Goal: Transaction & Acquisition: Purchase product/service

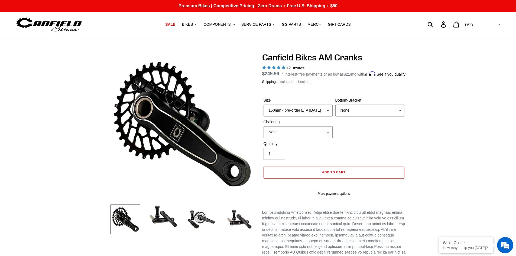
select select "highest-rating"
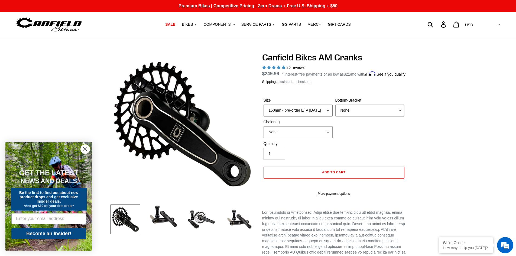
click at [326, 116] on select "150mm - pre-order ETA 9/30/25 155mm - pre-order ETA 9/30/25 160mm - pre-order E…" at bounding box center [297, 110] width 69 height 12
click at [368, 136] on div "Size 150mm - pre-order ETA 9/30/25 155mm - pre-order ETA 9/30/25 160mm - pre-or…" at bounding box center [333, 118] width 143 height 43
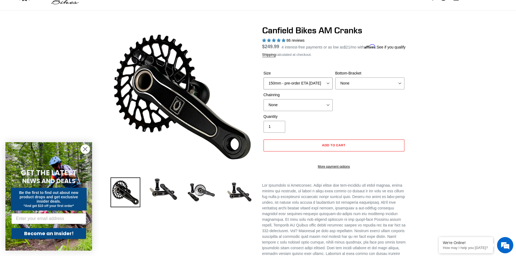
click at [325, 89] on select "150mm - pre-order ETA [DATE] 155mm - pre-order ETA [DATE] 160mm - pre-order ETA…" at bounding box center [297, 83] width 69 height 12
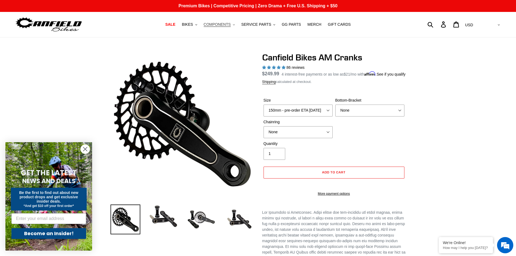
click at [231, 27] on span "COMPONENTS" at bounding box center [217, 24] width 27 height 5
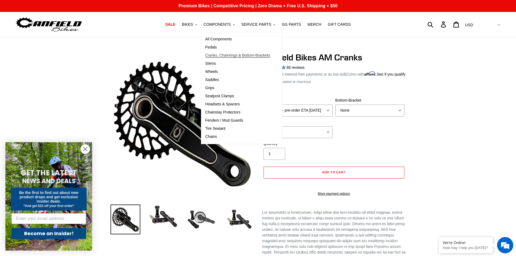
click at [230, 56] on span "Cranks, Chainrings & Bottom-Brackets" at bounding box center [237, 55] width 65 height 5
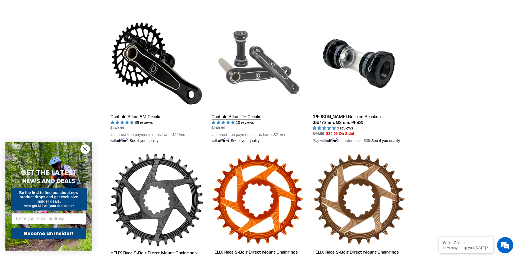
scroll to position [162, 0]
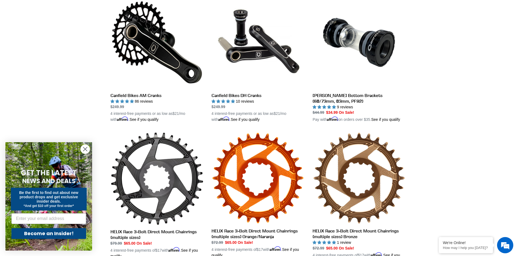
click at [87, 149] on circle "Close dialog" at bounding box center [85, 149] width 9 height 9
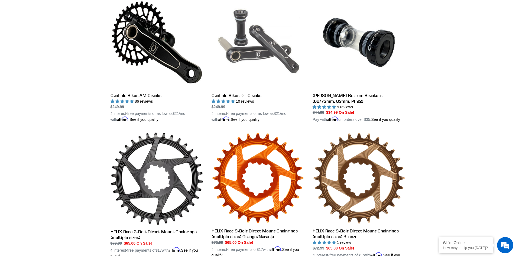
click at [250, 96] on link "Canfield Bikes DH Cranks" at bounding box center [257, 59] width 93 height 127
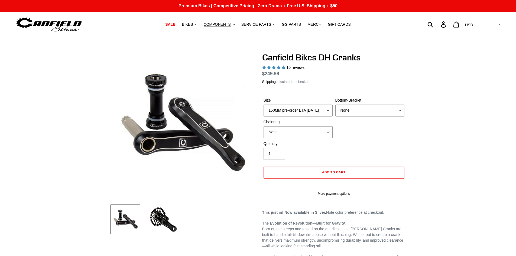
select select "highest-rating"
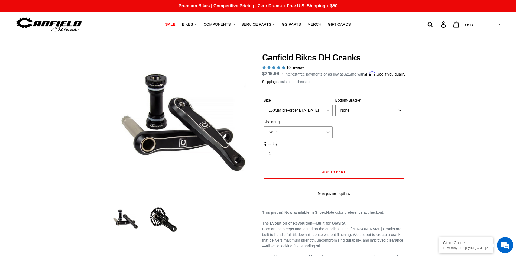
click at [356, 116] on select "None BSA Threaded 83mm" at bounding box center [369, 110] width 69 height 12
select select "BSA Threaded 83mm"
click at [335, 111] on select "None BSA Threaded 83mm" at bounding box center [369, 110] width 69 height 12
click at [326, 136] on select "None 34t Round" at bounding box center [297, 132] width 69 height 12
click at [346, 133] on div "Size 150MM pre-order ETA 9/30/25 155MM pre-order ETA 9/30/25 160MM pre-order ET…" at bounding box center [333, 118] width 143 height 43
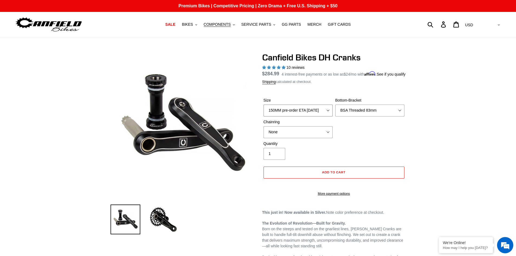
click at [318, 116] on select "150MM pre-order ETA 9/30/25 155MM pre-order ETA 9/30/25 160MM pre-order ETA 9/3…" at bounding box center [297, 110] width 69 height 12
click at [263, 111] on select "150MM pre-order ETA 9/30/25 155MM pre-order ETA 9/30/25 160MM pre-order ETA 9/3…" at bounding box center [297, 110] width 69 height 12
click at [355, 116] on select "None BSA Threaded 83mm" at bounding box center [369, 110] width 69 height 12
click at [313, 116] on select "150MM pre-order ETA 9/30/25 155MM pre-order ETA 9/30/25 160MM pre-order ETA 9/3…" at bounding box center [297, 110] width 69 height 12
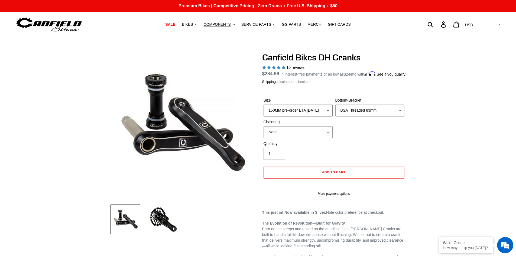
click at [263, 111] on select "150MM pre-order ETA 9/30/25 155MM pre-order ETA 9/30/25 160MM pre-order ETA 9/3…" at bounding box center [297, 110] width 69 height 12
click at [365, 114] on select "None BSA Threaded 83mm" at bounding box center [369, 110] width 69 height 12
drag, startPoint x: 365, startPoint y: 114, endPoint x: 360, endPoint y: 115, distance: 5.0
click at [365, 114] on select "None BSA Threaded 83mm" at bounding box center [369, 110] width 69 height 12
drag, startPoint x: 312, startPoint y: 122, endPoint x: 313, endPoint y: 119, distance: 2.8
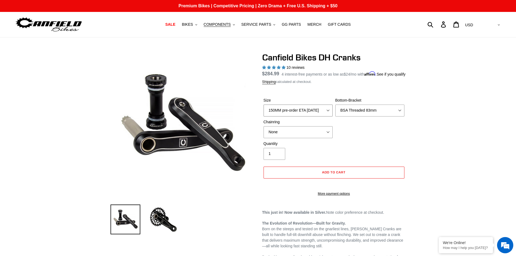
click at [312, 116] on select "150MM pre-order ETA 9/30/25 155MM pre-order ETA 9/30/25 160MM pre-order ETA 9/3…" at bounding box center [297, 110] width 69 height 12
click at [358, 135] on div "Size 150MM pre-order ETA 9/30/25 155MM pre-order ETA 9/30/25 160MM pre-order ET…" at bounding box center [333, 118] width 143 height 43
click at [319, 138] on select "None 34t Round" at bounding box center [297, 132] width 69 height 12
click at [348, 135] on div "Size 150MM pre-order ETA 9/30/25 155MM pre-order ETA 9/30/25 160MM pre-order ET…" at bounding box center [333, 118] width 143 height 43
drag, startPoint x: 323, startPoint y: 117, endPoint x: 318, endPoint y: 123, distance: 7.5
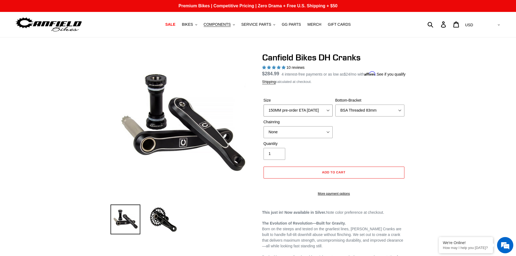
click at [323, 116] on select "150MM pre-order ETA 9/30/25 155MM pre-order ETA 9/30/25 160MM pre-order ETA 9/3…" at bounding box center [297, 110] width 69 height 12
select select "165MM"
click at [263, 111] on select "150MM pre-order ETA 9/30/25 155MM pre-order ETA 9/30/25 160MM pre-order ETA 9/3…" at bounding box center [297, 110] width 69 height 12
click at [371, 116] on select "None BSA Threaded 83mm" at bounding box center [369, 110] width 69 height 12
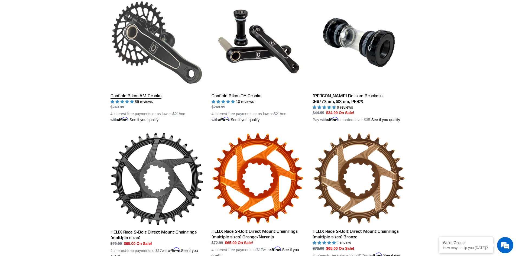
click at [150, 76] on link "Canfield Bikes AM Cranks" at bounding box center [156, 59] width 93 height 127
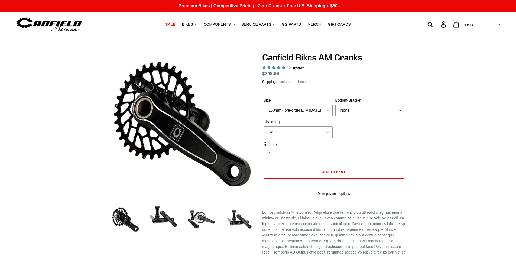
select select "highest-rating"
click at [363, 109] on div "Bottom-Bracket None BSA Threaded 68/73mm Press Fit PF92" at bounding box center [370, 106] width 72 height 19
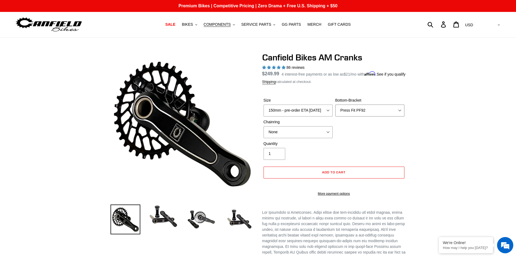
click at [335, 111] on select "None BSA Threaded 68/73mm Press Fit PF92" at bounding box center [369, 110] width 69 height 12
click at [298, 138] on select "None 30t Round (Boost 148) 30t Oval (Boost 148) 32t Round (Boost 148) 32t Oval …" at bounding box center [297, 132] width 69 height 12
click at [330, 132] on div "Chainring None 30t Round (Boost 148) 30t Oval (Boost 148) 32t Round (Boost 148)…" at bounding box center [298, 128] width 72 height 19
click at [327, 134] on select "None 30t Round (Boost 148) 30t Oval (Boost 148) 32t Round (Boost 148) 32t Oval …" at bounding box center [297, 132] width 69 height 12
click at [362, 135] on div "Size 150mm - pre-order ETA 9/30/25 155mm - pre-order ETA 9/30/25 160mm - pre-or…" at bounding box center [333, 118] width 143 height 43
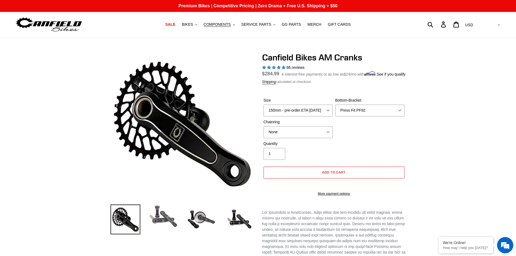
click at [163, 224] on img at bounding box center [163, 216] width 30 height 24
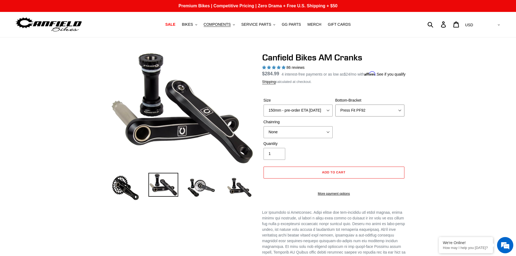
click at [372, 116] on select "None BSA Threaded 68/73mm Press Fit PF92" at bounding box center [369, 110] width 69 height 12
click at [335, 111] on select "None BSA Threaded 68/73mm Press Fit PF92" at bounding box center [369, 110] width 69 height 12
click at [369, 116] on select "None BSA Threaded 68/73mm Press Fit PF92" at bounding box center [369, 110] width 69 height 12
select select "Press Fit PF92"
click at [335, 111] on select "None BSA Threaded 68/73mm Press Fit PF92" at bounding box center [369, 110] width 69 height 12
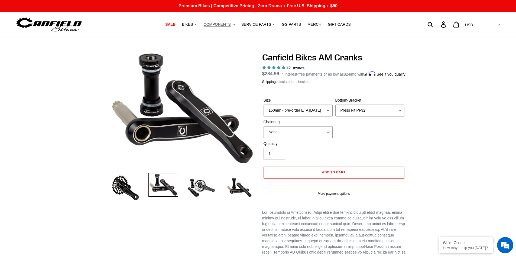
click at [224, 27] on button "COMPONENTS .cls-1{fill:#231f20}" at bounding box center [219, 24] width 37 height 7
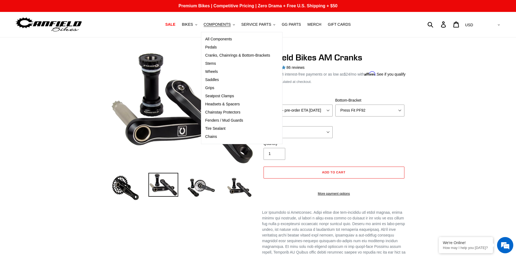
click at [451, 91] on div "Previous slide" at bounding box center [258, 258] width 516 height 412
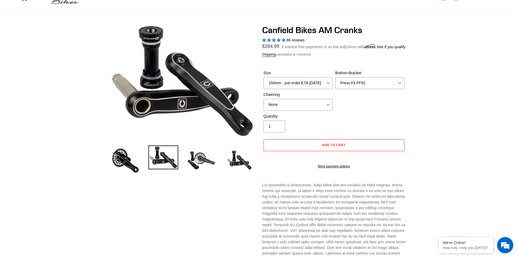
scroll to position [27, 0]
click at [319, 88] on select "150mm - pre-order ETA 9/30/25 155mm - pre-order ETA 9/30/25 160mm - pre-order E…" at bounding box center [297, 83] width 69 height 12
click at [263, 84] on select "150mm - pre-order ETA 9/30/25 155mm - pre-order ETA 9/30/25 160mm - pre-order E…" at bounding box center [297, 83] width 69 height 12
click at [296, 111] on select "None 30t Round (Boost 148) 30t Oval (Boost 148) 32t Round (Boost 148) 32t Oval …" at bounding box center [297, 105] width 69 height 12
click at [381, 114] on div "Size 150mm - pre-order ETA 9/30/25 155mm - pre-order ETA 9/30/25 160mm - pre-or…" at bounding box center [333, 91] width 143 height 43
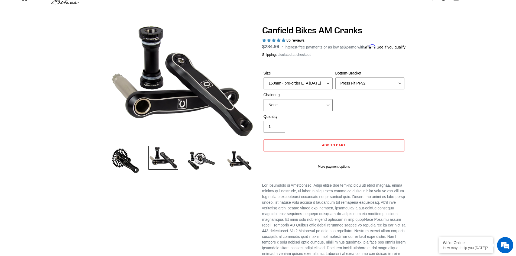
click at [317, 111] on select "None 30t Round (Boost 148) 30t Oval (Boost 148) 32t Round (Boost 148) 32t Oval …" at bounding box center [297, 105] width 69 height 12
select select "30t Round (Boost 148)"
click at [263, 105] on select "None 30t Round (Boost 148) 30t Oval (Boost 148) 32t Round (Boost 148) 32t Oval …" at bounding box center [297, 105] width 69 height 12
click at [314, 111] on select "None 30t Round (Boost 148) 30t Oval (Boost 148) 32t Round (Boost 148) 32t Oval …" at bounding box center [297, 105] width 69 height 12
click at [326, 108] on select "None 30t Round (Boost 148) 30t Oval (Boost 148) 32t Round (Boost 148) 32t Oval …" at bounding box center [297, 105] width 69 height 12
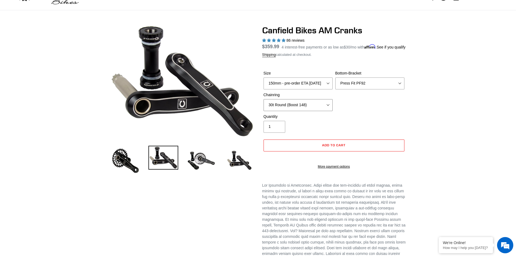
click at [263, 105] on select "None 30t Round (Boost 148) 30t Oval (Boost 148) 32t Round (Boost 148) 32t Oval …" at bounding box center [297, 105] width 69 height 12
click at [366, 121] on div "Quantity 1" at bounding box center [333, 125] width 143 height 22
click at [364, 89] on select "None BSA Threaded 68/73mm Press Fit PF92" at bounding box center [369, 83] width 69 height 12
click at [335, 84] on select "None BSA Threaded 68/73mm Press Fit PF92" at bounding box center [369, 83] width 69 height 12
click at [338, 129] on div "Quantity 1" at bounding box center [333, 125] width 143 height 22
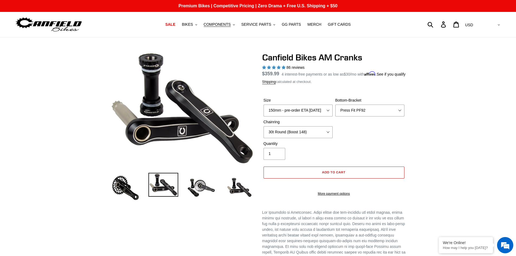
click at [339, 174] on span "Add to cart" at bounding box center [334, 172] width 24 height 4
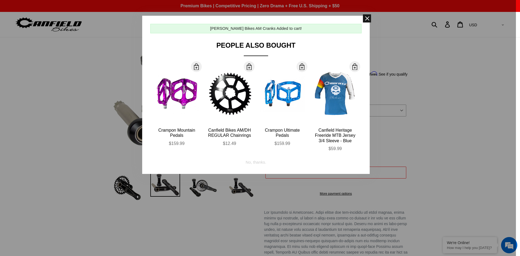
click at [368, 18] on span at bounding box center [367, 18] width 8 height 8
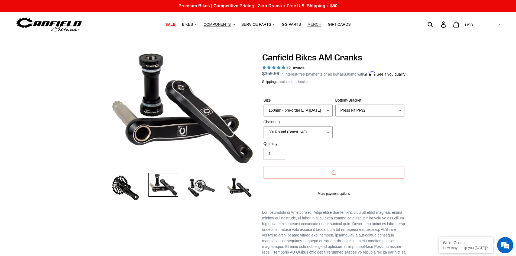
click at [309, 25] on span "MERCH" at bounding box center [314, 24] width 14 height 5
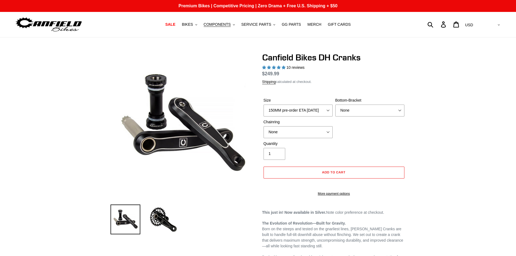
select select "highest-rating"
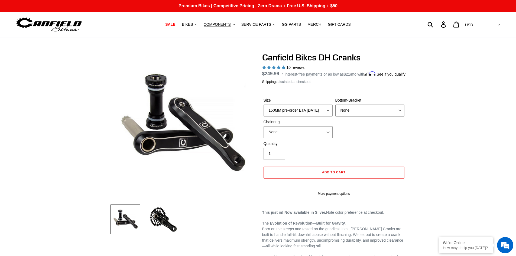
click at [356, 112] on select "None BSA Threaded 83mm" at bounding box center [369, 110] width 69 height 12
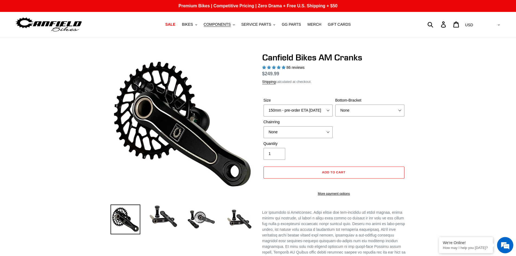
select select "highest-rating"
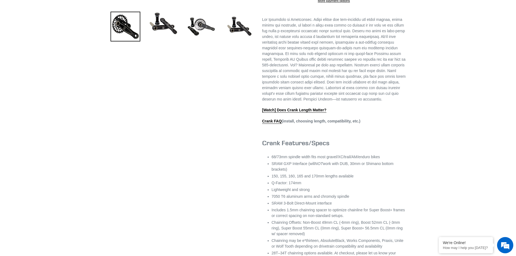
scroll to position [244, 0]
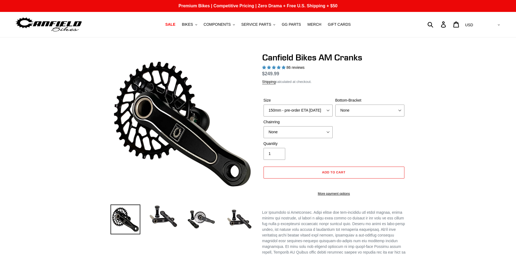
select select "highest-rating"
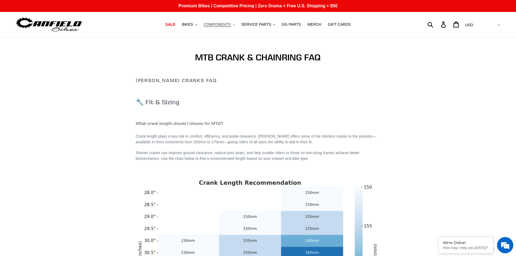
drag, startPoint x: 217, startPoint y: 23, endPoint x: 208, endPoint y: 26, distance: 9.7
click at [208, 26] on button "COMPONENTS .cls-1{fill:#231f20}" at bounding box center [219, 24] width 37 height 7
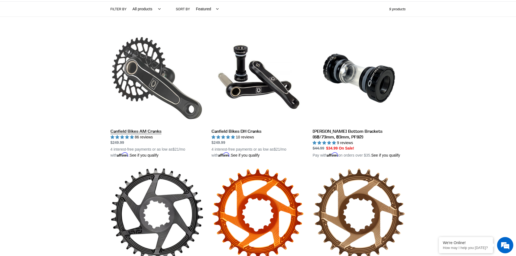
scroll to position [81, 0]
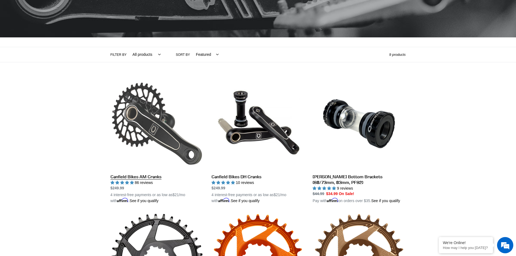
click at [138, 174] on link "Canfield Bikes AM Cranks" at bounding box center [156, 140] width 93 height 127
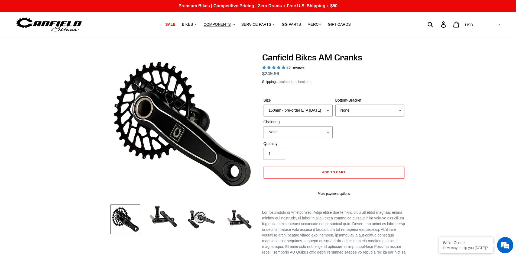
select select "highest-rating"
click at [308, 113] on select "150mm - pre-order ETA [DATE] 155mm - pre-order ETA [DATE] 160mm - pre-order ETA…" at bounding box center [297, 110] width 69 height 12
click at [342, 129] on div "Size 150mm - pre-order ETA [DATE] 155mm - pre-order ETA [DATE] 160mm - pre-orde…" at bounding box center [333, 118] width 143 height 43
click at [318, 114] on select "150mm - pre-order ETA 9/30/25 155mm - pre-order ETA 9/30/25 160mm - pre-order E…" at bounding box center [297, 110] width 69 height 12
click at [363, 135] on div "Size 150mm - pre-order ETA 9/30/25 155mm - pre-order ETA 9/30/25 160mm - pre-or…" at bounding box center [333, 118] width 143 height 43
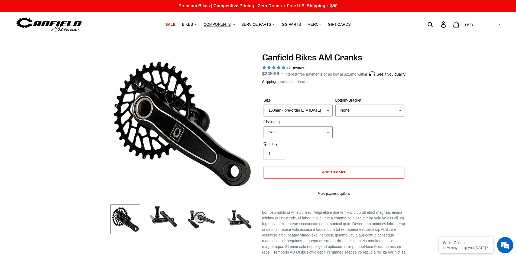
click at [307, 138] on select "None 30t Round (Boost 148) 30t Oval (Boost 148) 32t Round (Boost 148) 32t Oval …" at bounding box center [297, 132] width 69 height 12
click at [369, 133] on div "Size 150mm - pre-order ETA 9/30/25 155mm - pre-order ETA 9/30/25 160mm - pre-or…" at bounding box center [333, 118] width 143 height 43
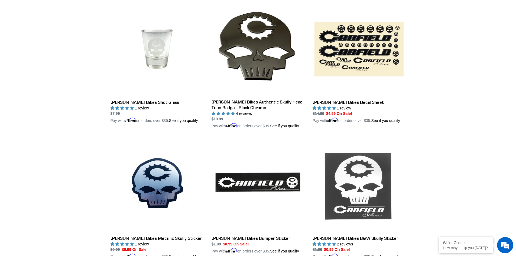
scroll to position [433, 0]
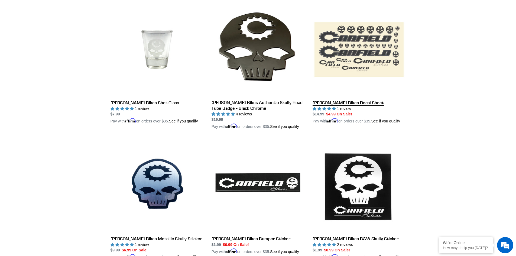
click at [339, 101] on link "[PERSON_NAME] Bikes Decal Sheet" at bounding box center [358, 63] width 93 height 121
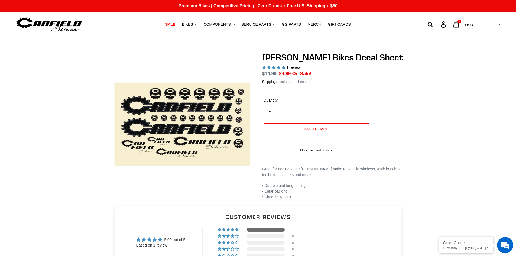
select select "highest-rating"
click at [306, 127] on span "Add to cart" at bounding box center [316, 129] width 24 height 4
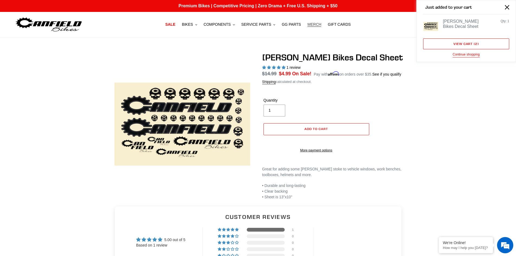
click at [310, 25] on span "MERCH" at bounding box center [314, 24] width 14 height 5
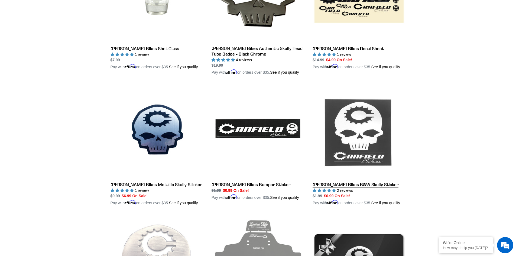
click at [367, 183] on link "[PERSON_NAME] Bikes B&W Skully Sticker" at bounding box center [358, 145] width 93 height 121
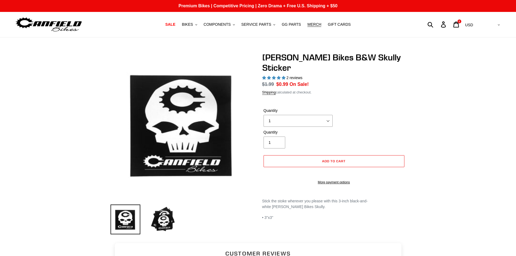
select select "highest-rating"
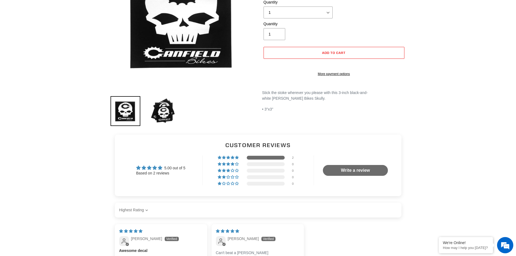
scroll to position [81, 0]
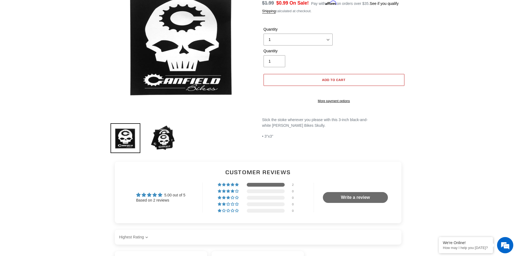
click at [368, 74] on button "Add to cart" at bounding box center [333, 80] width 141 height 12
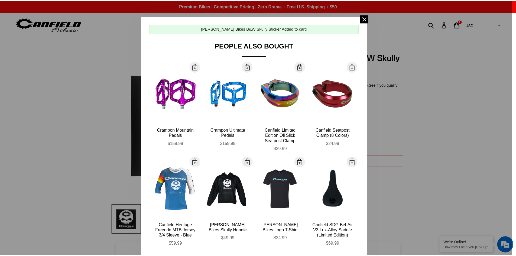
scroll to position [0, 0]
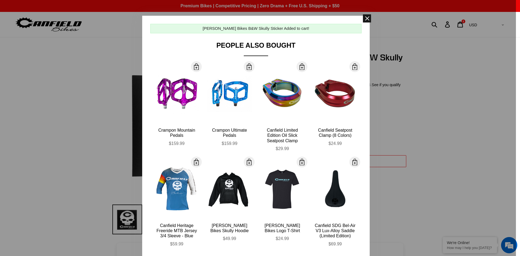
click at [365, 17] on span at bounding box center [367, 18] width 8 height 8
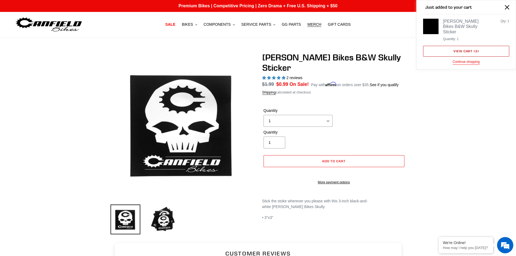
click at [480, 25] on div "Just added to your cart Canfield Bikes B&W Skully Sticker Quantity: 1 Quantity:…" at bounding box center [465, 34] width 99 height 69
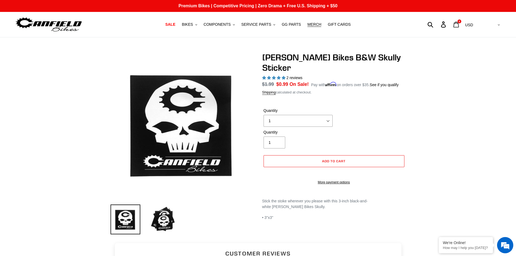
click at [459, 24] on icon at bounding box center [456, 24] width 6 height 6
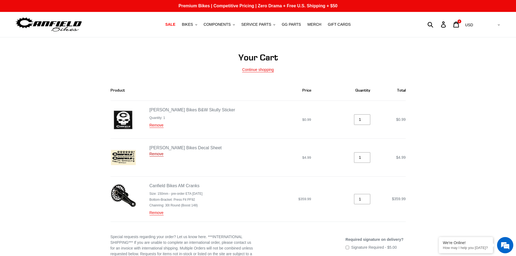
click at [154, 156] on link "Remove" at bounding box center [156, 154] width 14 height 5
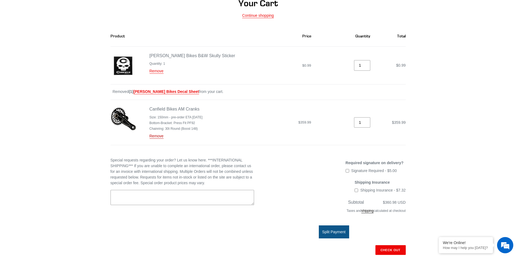
click at [156, 136] on link "Remove" at bounding box center [156, 136] width 14 height 5
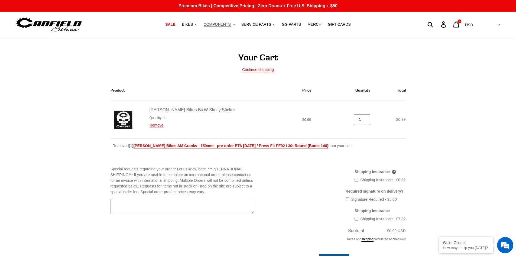
click at [219, 24] on span "COMPONENTS" at bounding box center [217, 24] width 27 height 5
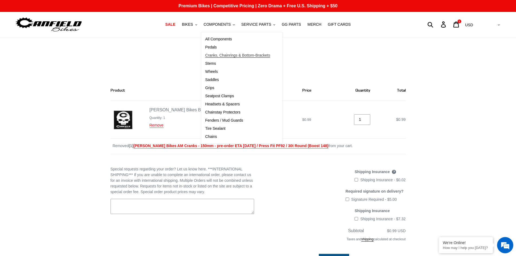
click at [230, 55] on span "Cranks, Chainrings & Bottom-Brackets" at bounding box center [237, 55] width 65 height 5
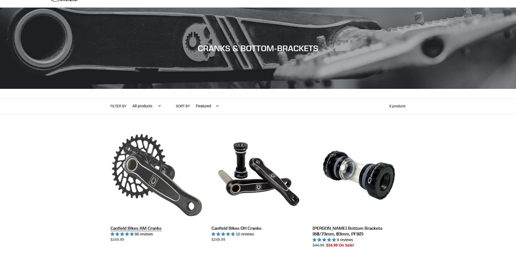
scroll to position [54, 0]
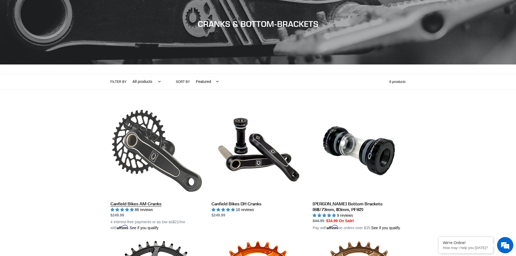
click at [176, 165] on link "Canfield Bikes AM Cranks" at bounding box center [156, 167] width 93 height 127
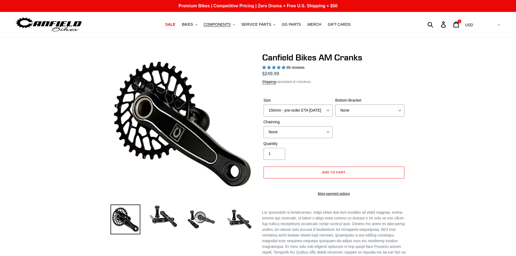
select select "highest-rating"
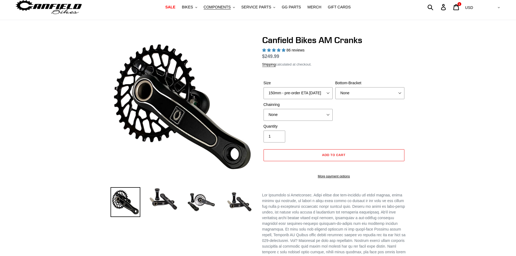
scroll to position [27, 0]
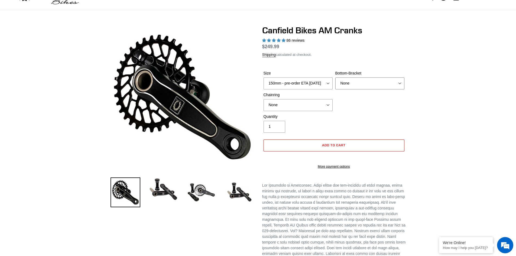
click at [349, 79] on div "Bottom-Bracket None BSA Threaded 68/73mm Press Fit PF92" at bounding box center [370, 79] width 72 height 19
select select "Press Fit PF92"
click at [335, 84] on select "None BSA Threaded 68/73mm Press Fit PF92" at bounding box center [369, 83] width 69 height 12
click at [339, 147] on span "Add to cart" at bounding box center [334, 145] width 24 height 4
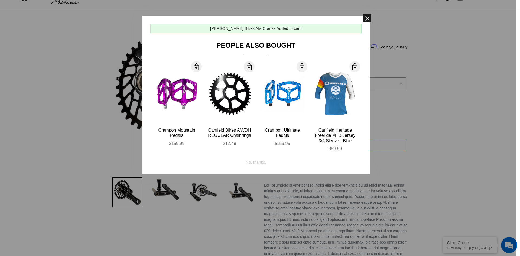
click at [368, 20] on span at bounding box center [367, 18] width 8 height 8
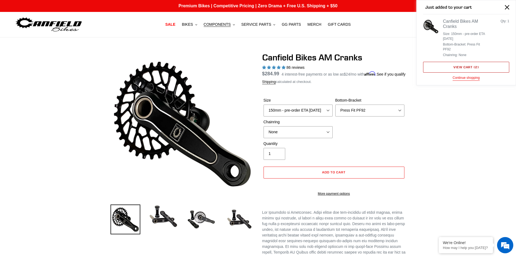
click at [468, 65] on link "View cart ( 2 )" at bounding box center [466, 67] width 86 height 11
